Goal: Task Accomplishment & Management: Use online tool/utility

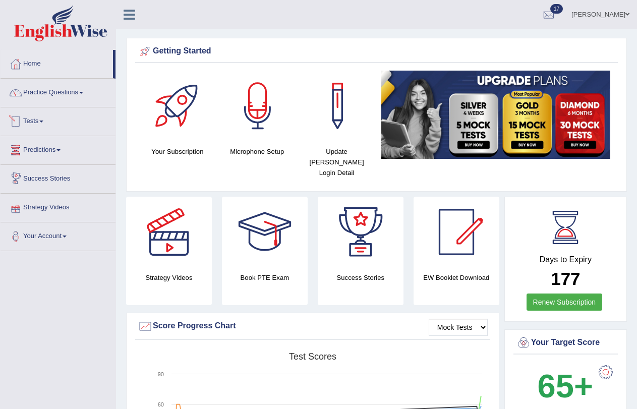
click at [42, 123] on link "Tests" at bounding box center [58, 119] width 115 height 25
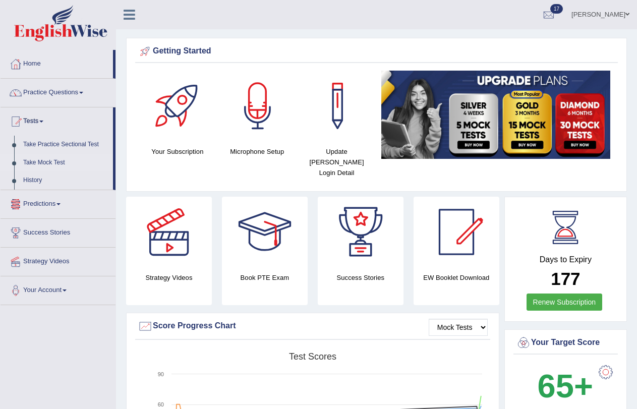
click at [55, 163] on link "Take Mock Test" at bounding box center [66, 163] width 94 height 18
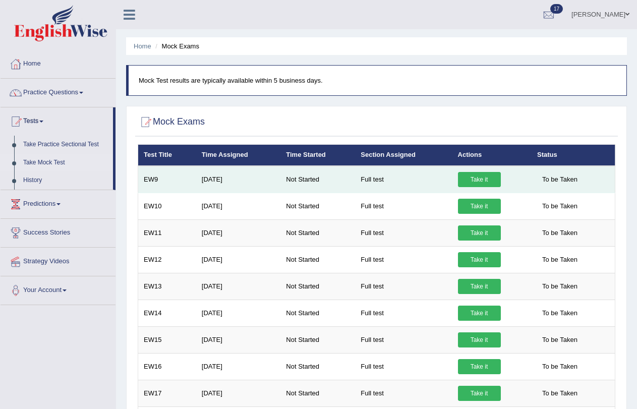
click at [491, 181] on link "Take it" at bounding box center [479, 179] width 43 height 15
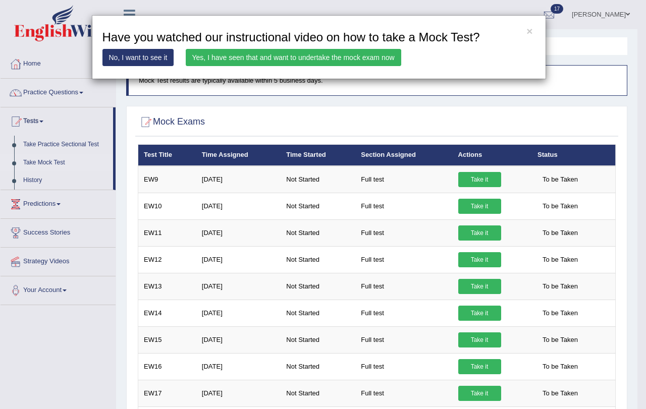
click at [315, 53] on link "Yes, I have seen that and want to undertake the mock exam now" at bounding box center [293, 57] width 215 height 17
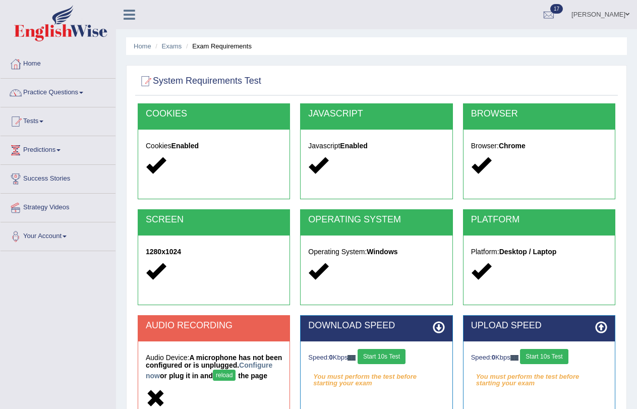
click at [400, 355] on button "Start 10s Test" at bounding box center [382, 356] width 48 height 15
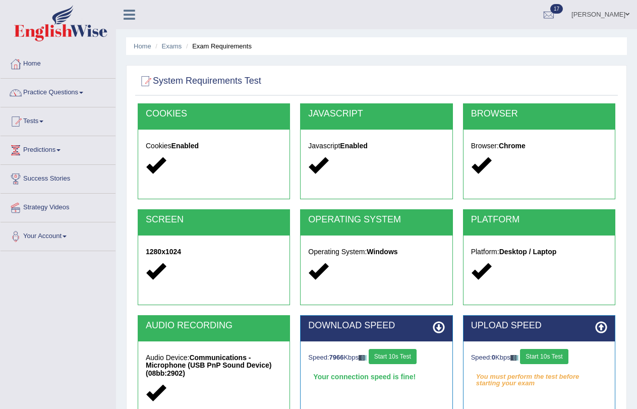
click at [550, 356] on button "Start 10s Test" at bounding box center [544, 356] width 48 height 15
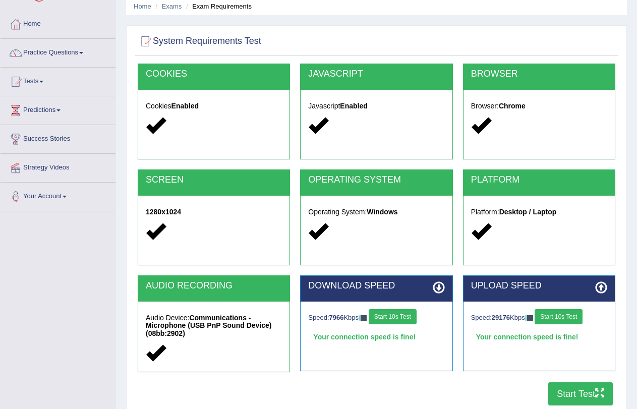
scroll to position [121, 0]
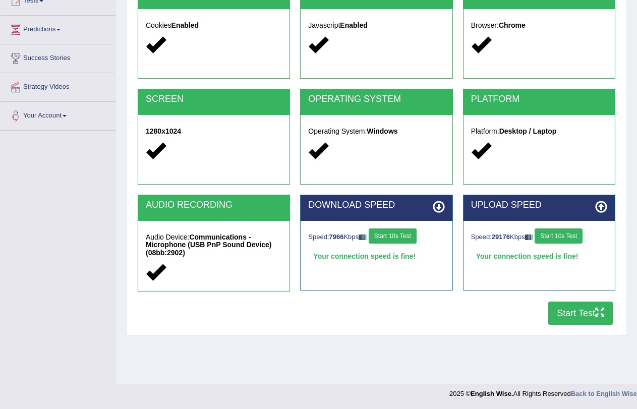
click at [579, 314] on button "Start Test" at bounding box center [580, 313] width 65 height 23
